Goal: Information Seeking & Learning: Learn about a topic

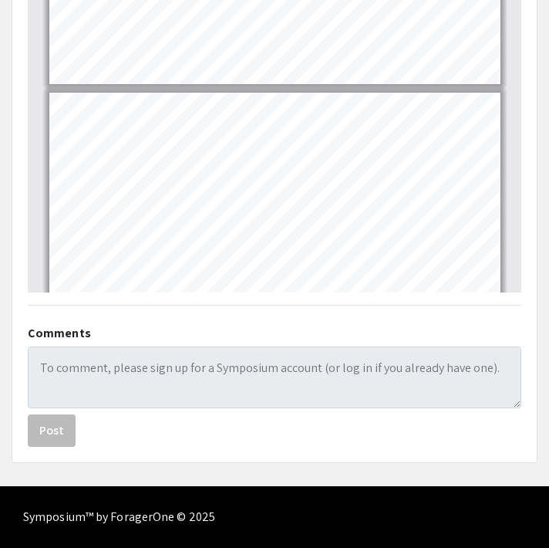
scroll to position [35, 0]
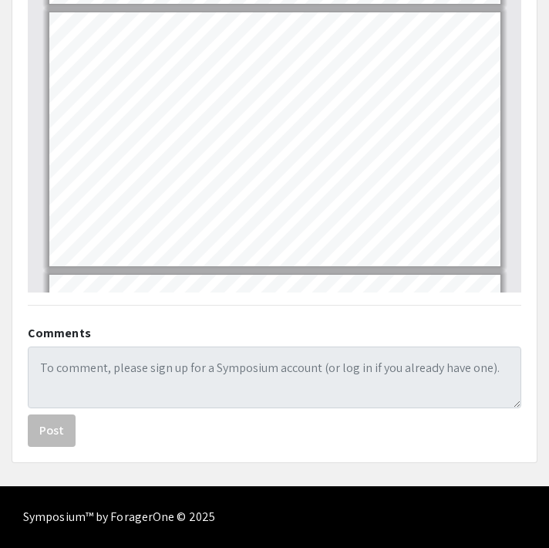
type input "1"
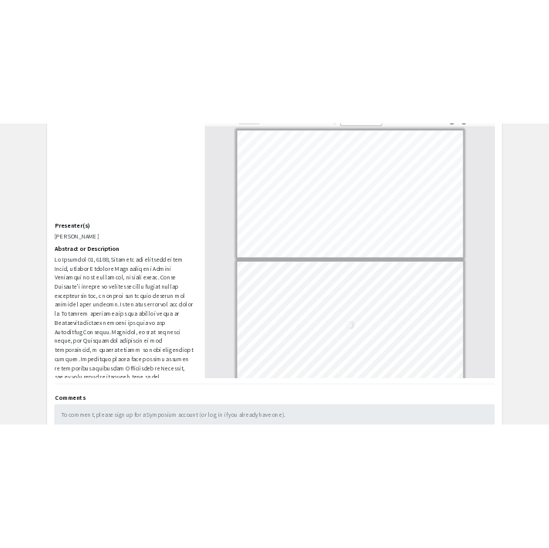
scroll to position [1, 0]
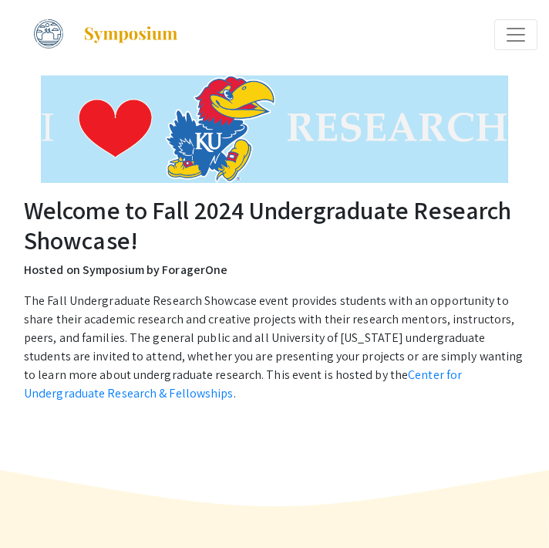
click at [518, 29] on span "Expand or Collapse Menu" at bounding box center [516, 34] width 23 height 23
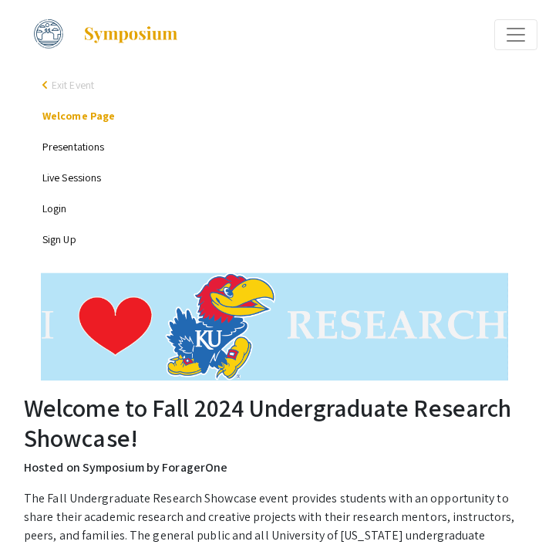
click at [83, 146] on link "Presentations" at bounding box center [73, 147] width 62 height 14
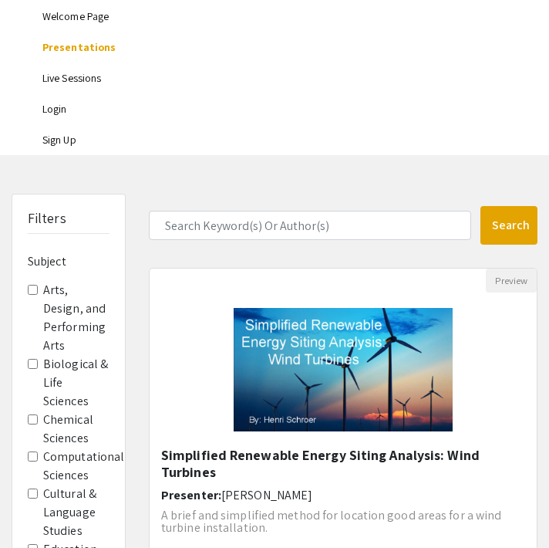
scroll to position [129, 0]
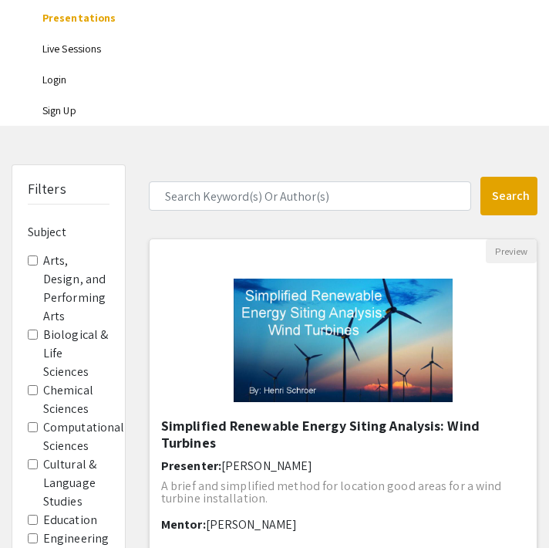
click at [345, 338] on img at bounding box center [343, 340] width 250 height 154
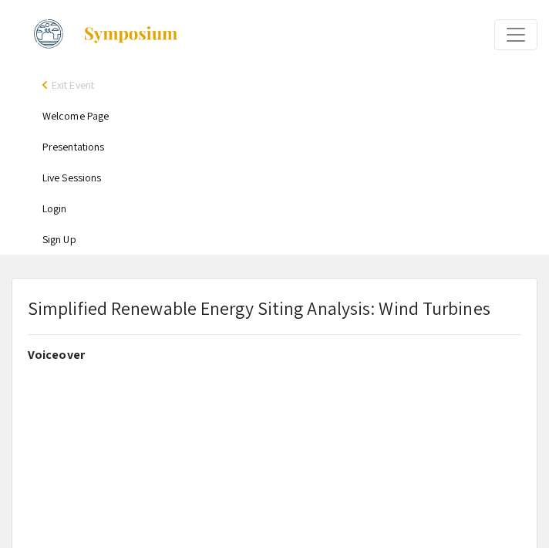
select select "custom"
type input "0"
select select "custom"
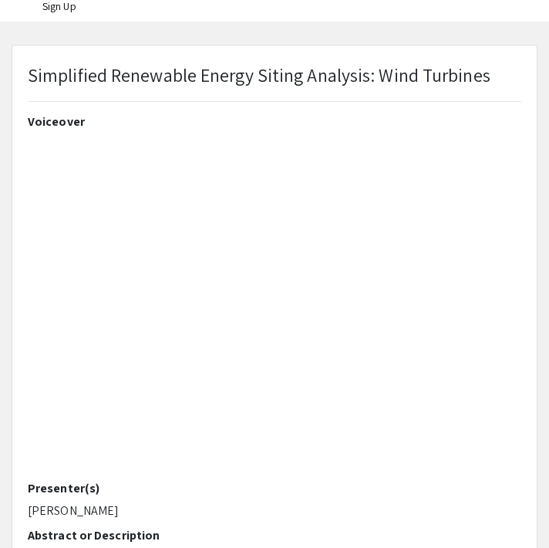
type input "1"
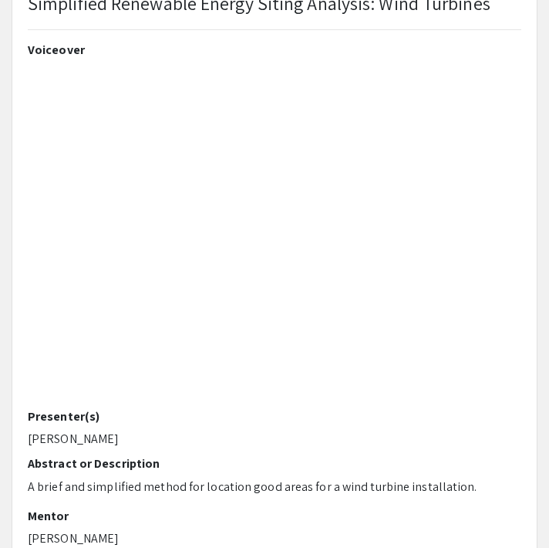
select select "auto"
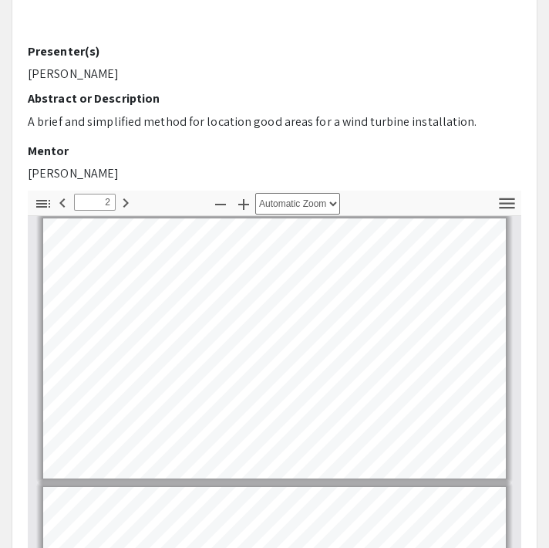
type input "1"
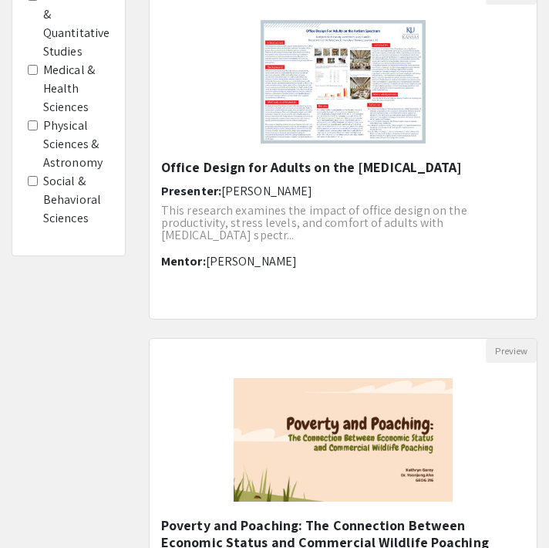
scroll to position [1044, 0]
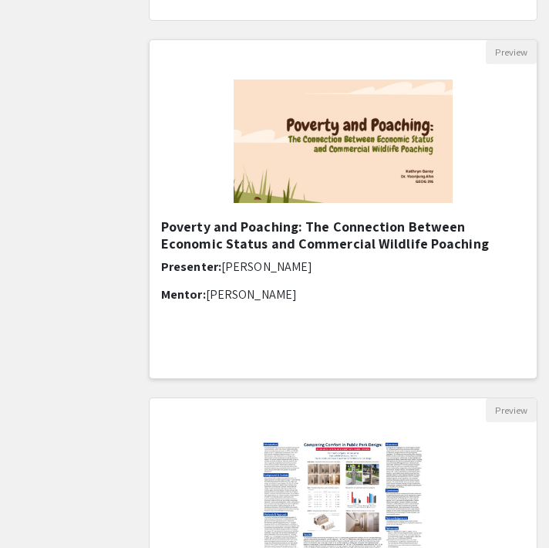
click at [347, 177] on img at bounding box center [343, 141] width 250 height 154
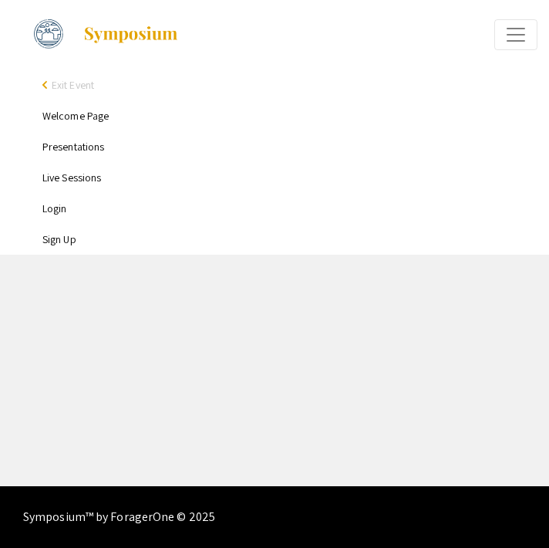
select select "custom"
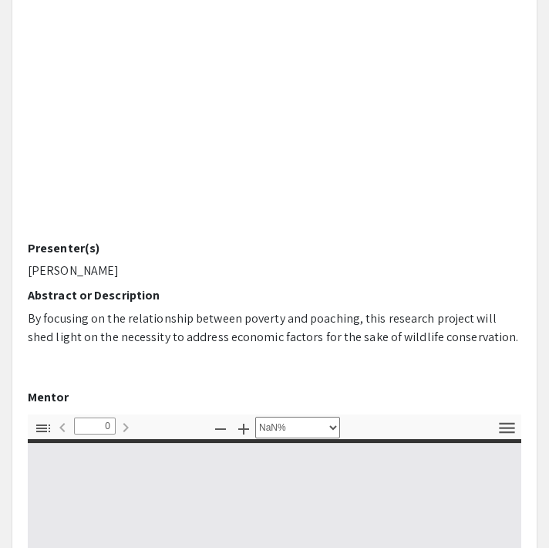
type input "1"
select select "auto"
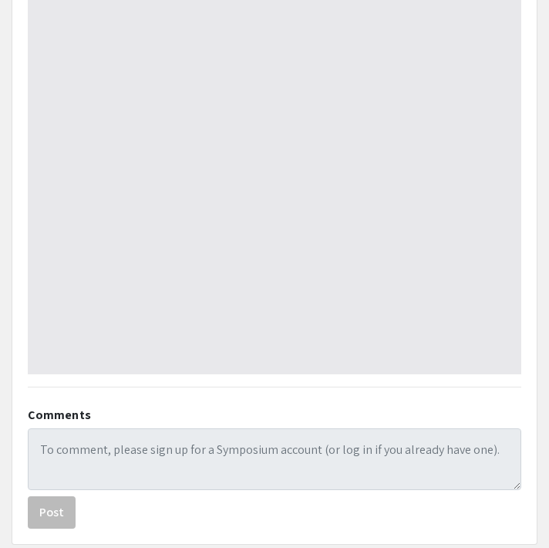
type input "1"
select select "auto"
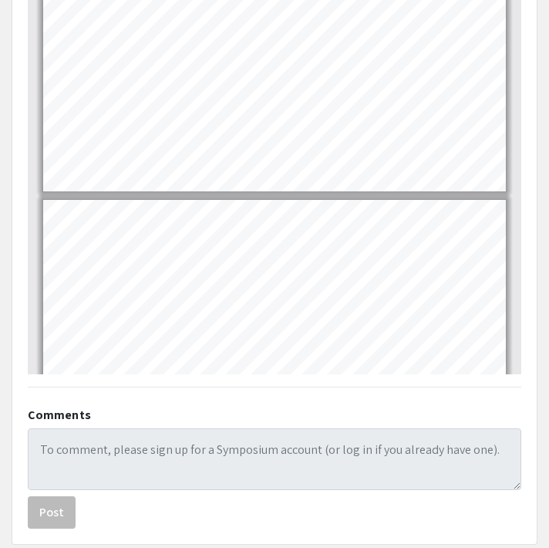
type input "10"
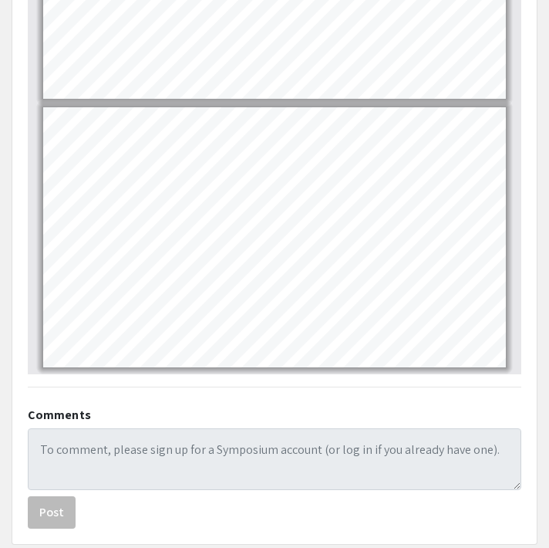
scroll to position [1163, 0]
